Goal: Navigation & Orientation: Find specific page/section

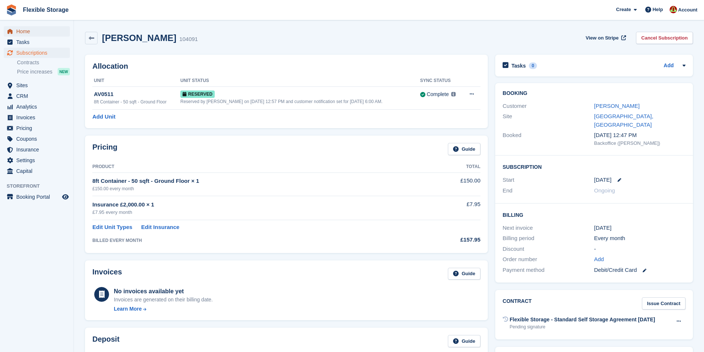
click at [45, 27] on span "Home" at bounding box center [38, 31] width 44 height 10
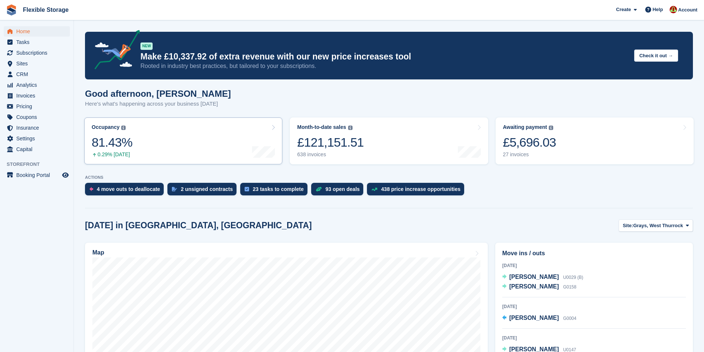
click at [193, 129] on link "Occupancy The percentage of all currently allocated units in terms of area. Inc…" at bounding box center [183, 141] width 198 height 47
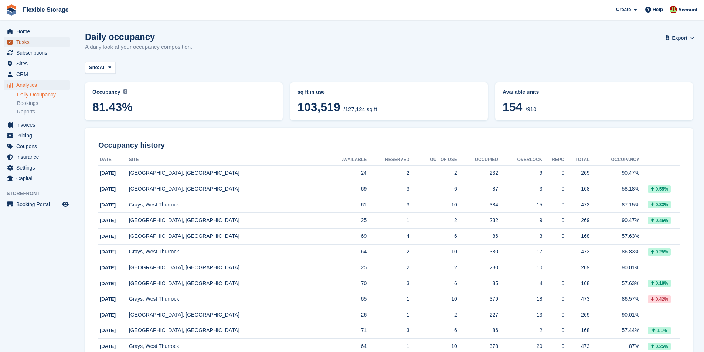
click at [40, 37] on span "Tasks" at bounding box center [38, 42] width 44 height 10
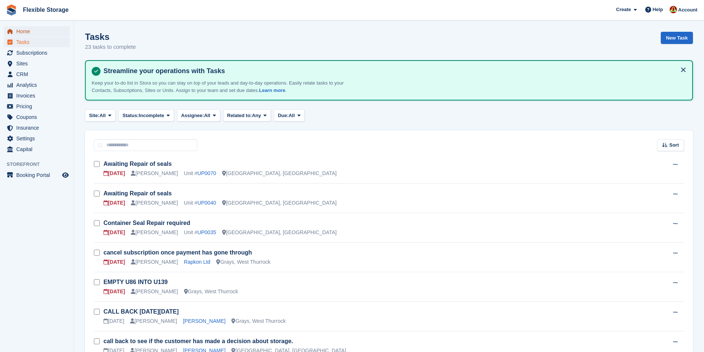
click at [37, 31] on span "Home" at bounding box center [38, 31] width 44 height 10
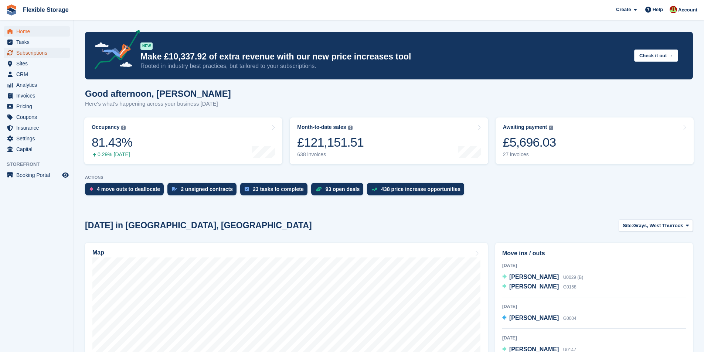
click at [37, 49] on span "Subscriptions" at bounding box center [38, 53] width 44 height 10
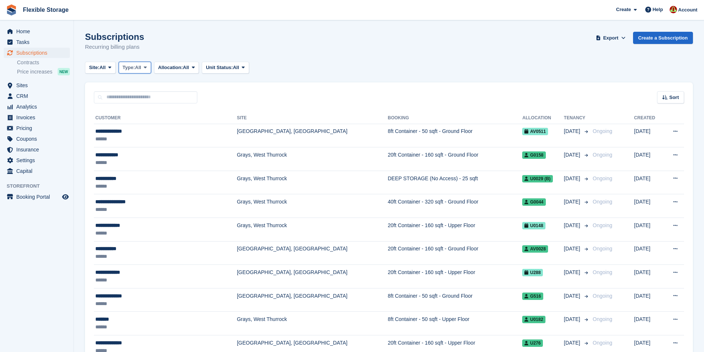
click at [146, 66] on span at bounding box center [145, 68] width 6 height 6
click at [142, 102] on link "Upcoming" at bounding box center [154, 98] width 64 height 13
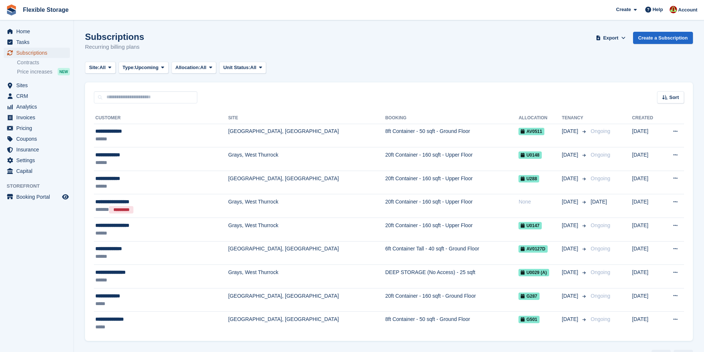
click at [32, 51] on span "Subscriptions" at bounding box center [38, 53] width 44 height 10
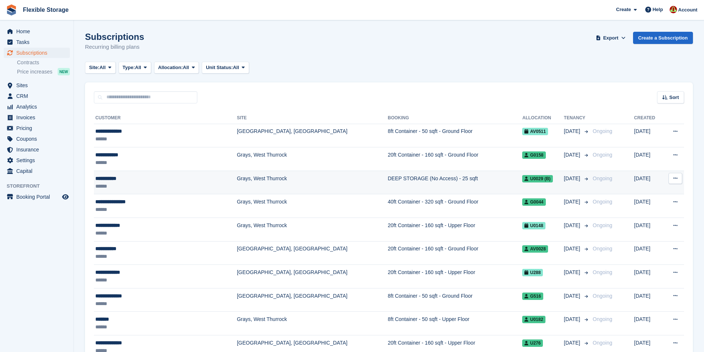
click at [131, 183] on div "******" at bounding box center [147, 187] width 104 height 8
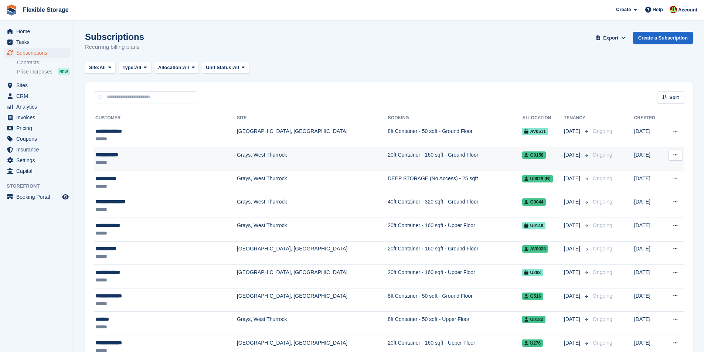
click at [250, 155] on td "Grays, West Thurrock" at bounding box center [312, 160] width 151 height 24
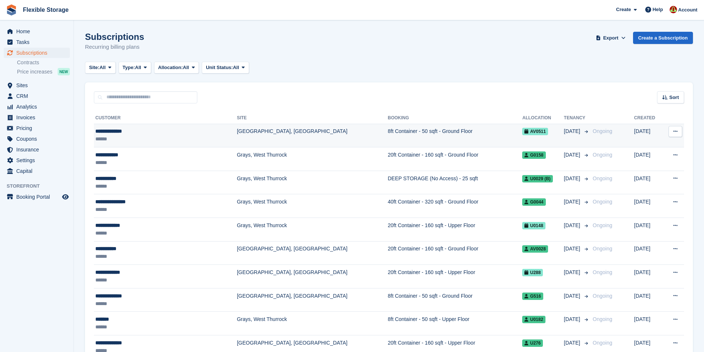
click at [256, 131] on td "[GEOGRAPHIC_DATA], [GEOGRAPHIC_DATA]" at bounding box center [312, 136] width 151 height 24
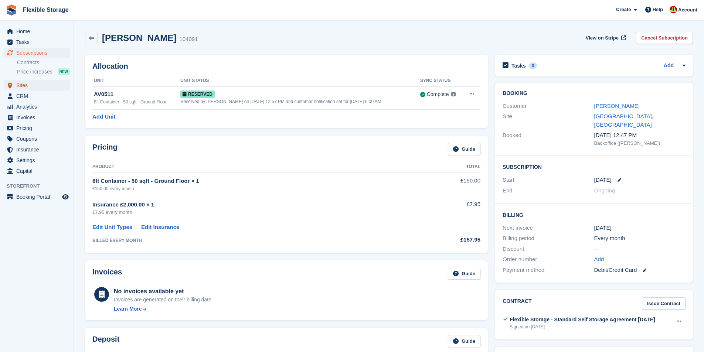
click at [37, 86] on span "Sites" at bounding box center [38, 85] width 44 height 10
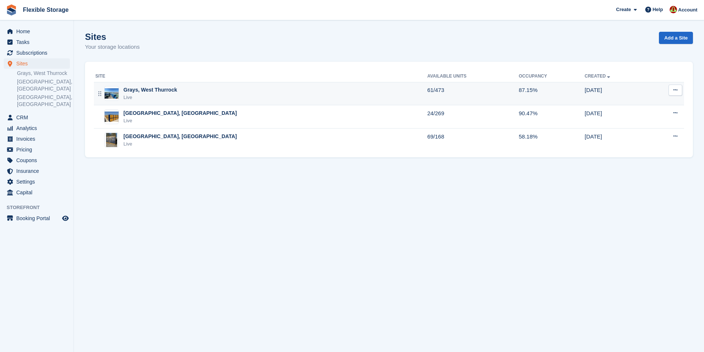
click at [214, 92] on div "Grays, West Thurrock Live" at bounding box center [261, 93] width 332 height 15
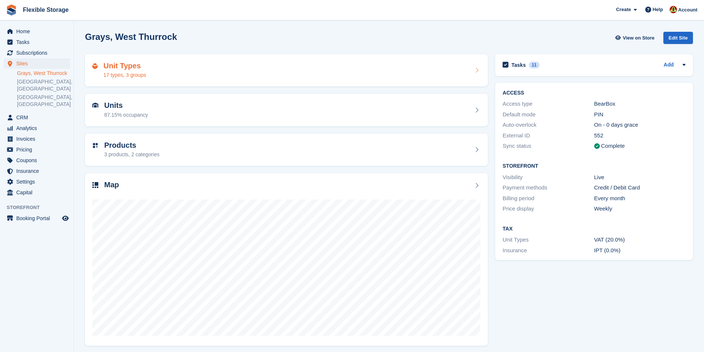
click at [212, 74] on div "Unit Types 17 types, 3 groups" at bounding box center [286, 71] width 388 height 18
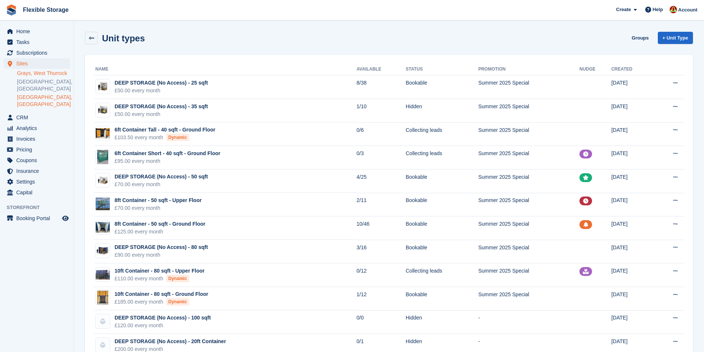
click at [55, 94] on link "[GEOGRAPHIC_DATA], [GEOGRAPHIC_DATA]" at bounding box center [43, 101] width 53 height 14
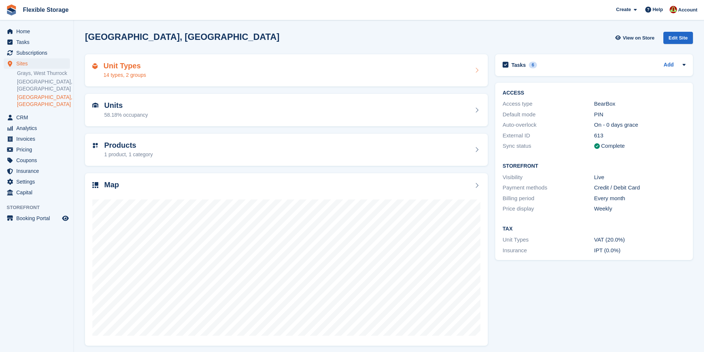
click at [229, 75] on div "Unit Types 14 types, 2 groups" at bounding box center [286, 71] width 388 height 18
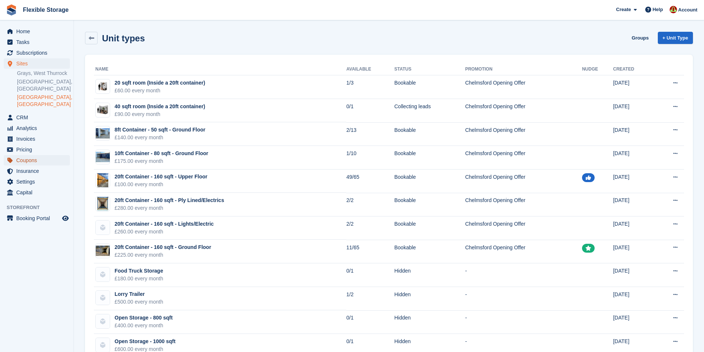
click at [41, 155] on span "Coupons" at bounding box center [38, 160] width 44 height 10
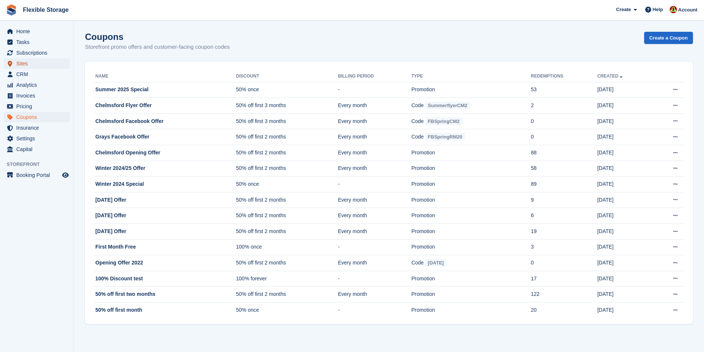
click at [40, 67] on span "Sites" at bounding box center [38, 63] width 44 height 10
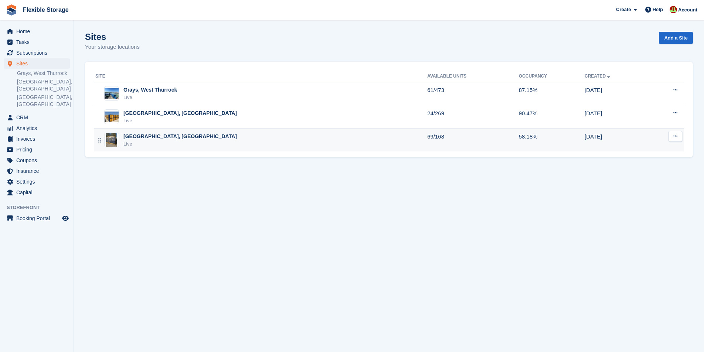
click at [200, 142] on div "Chelmsford, Essex Live" at bounding box center [261, 140] width 332 height 15
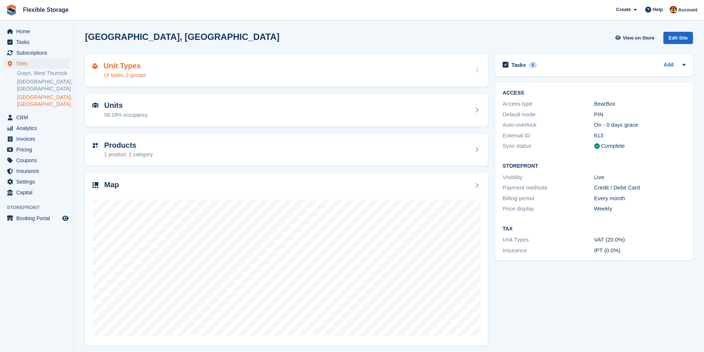
click at [232, 65] on div "Unit Types 14 types, 2 groups" at bounding box center [286, 71] width 388 height 18
